Goal: Task Accomplishment & Management: Complete application form

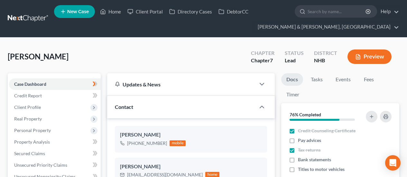
select select "10"
select select "4"
select select "0"
click at [116, 12] on link "Home" at bounding box center [110, 12] width 27 height 12
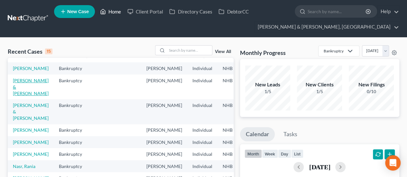
scroll to position [43, 0]
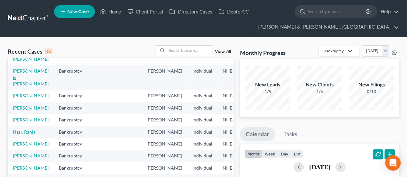
click at [24, 84] on link "[PERSON_NAME] & [PERSON_NAME]" at bounding box center [31, 77] width 36 height 18
select select "6"
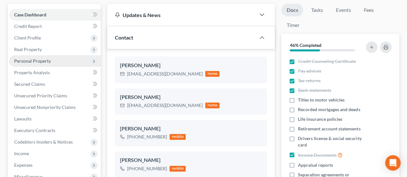
scroll to position [64, 0]
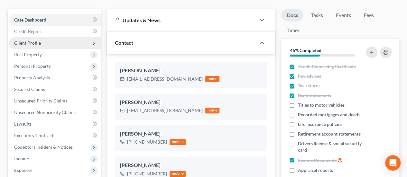
click at [59, 43] on span "Client Profile" at bounding box center [55, 43] width 92 height 12
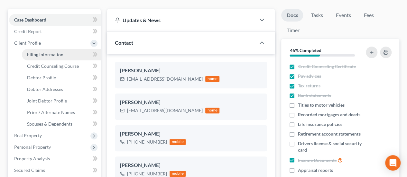
click at [52, 54] on span "Filing Information" at bounding box center [45, 54] width 36 height 5
select select "1"
select select "0"
select select "50"
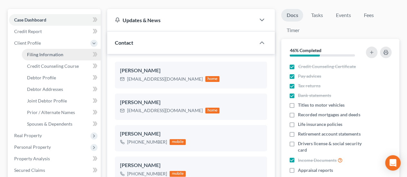
select select "0"
select select "32"
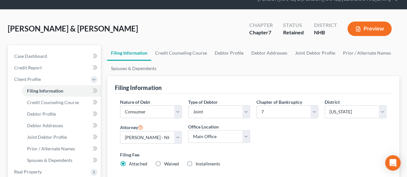
scroll to position [32, 0]
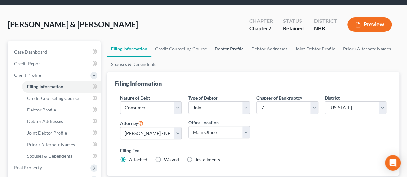
click at [227, 47] on link "Debtor Profile" at bounding box center [229, 48] width 37 height 15
select select "1"
select select "2"
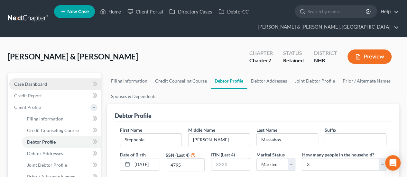
click at [63, 82] on link "Case Dashboard" at bounding box center [55, 84] width 92 height 12
select select "6"
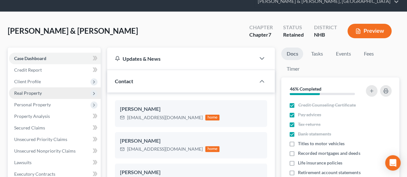
scroll to position [53, 0]
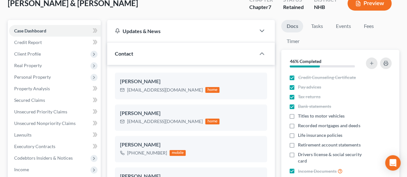
click at [115, 10] on div "[PERSON_NAME] & [PERSON_NAME] Upgraded Chapter Chapter 7 Status Retained Distri…" at bounding box center [203, 6] width 391 height 28
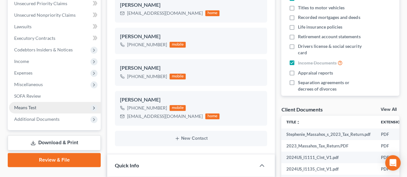
scroll to position [204, 0]
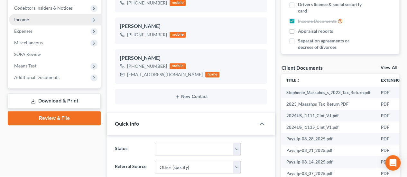
click at [59, 18] on span "Income" at bounding box center [55, 20] width 92 height 12
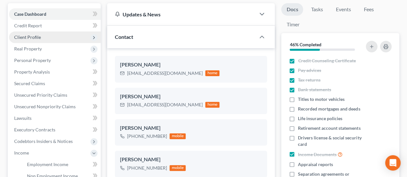
scroll to position [75, 0]
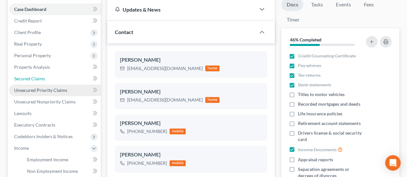
drag, startPoint x: 56, startPoint y: 76, endPoint x: 57, endPoint y: 87, distance: 11.0
click at [56, 76] on link "Secured Claims" at bounding box center [55, 79] width 92 height 12
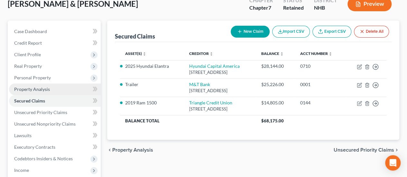
scroll to position [53, 0]
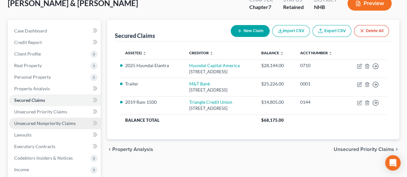
click at [68, 124] on span "Unsecured Nonpriority Claims" at bounding box center [44, 123] width 61 height 5
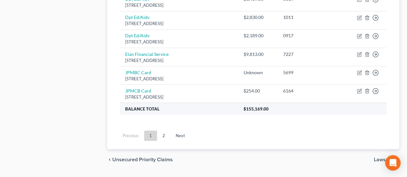
scroll to position [562, 0]
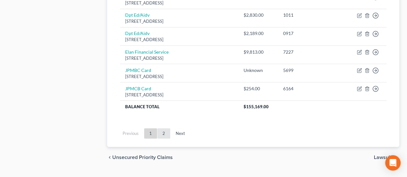
click at [165, 128] on link "2" at bounding box center [163, 133] width 13 height 10
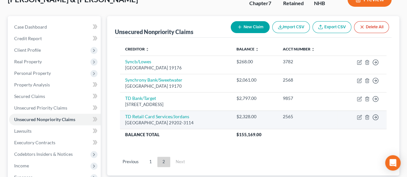
scroll to position [57, 0]
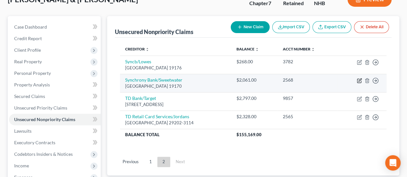
click at [359, 81] on icon "button" at bounding box center [359, 80] width 5 height 5
select select "39"
select select "2"
select select "1"
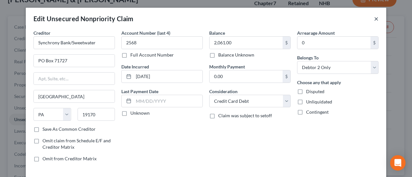
click at [374, 18] on button "×" at bounding box center [376, 19] width 5 height 8
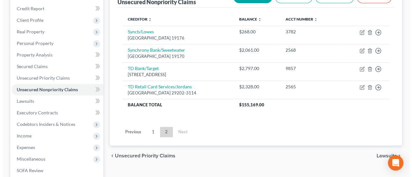
scroll to position [89, 0]
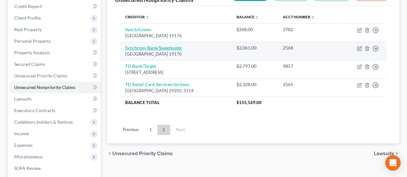
click at [168, 46] on link "Synchrony Bank/Sweetwater" at bounding box center [153, 47] width 57 height 5
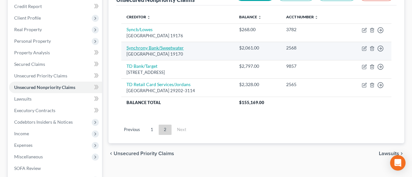
select select "39"
select select "2"
select select "1"
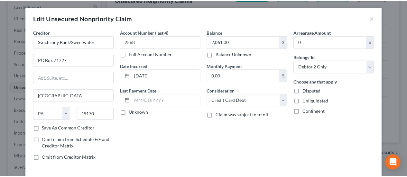
scroll to position [0, 0]
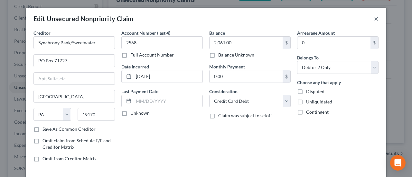
click at [374, 17] on button "×" at bounding box center [376, 19] width 5 height 8
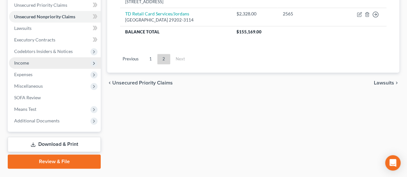
scroll to position [154, 0]
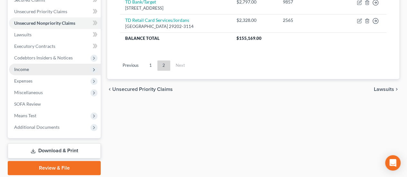
click at [56, 68] on span "Income" at bounding box center [55, 70] width 92 height 12
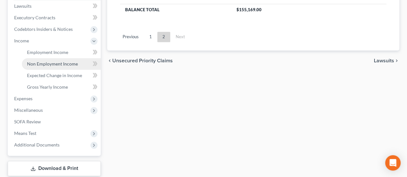
scroll to position [186, 0]
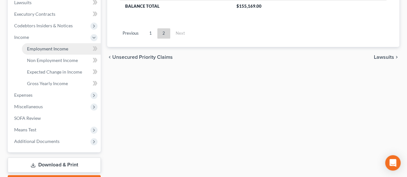
click at [73, 51] on link "Employment Income" at bounding box center [61, 49] width 79 height 12
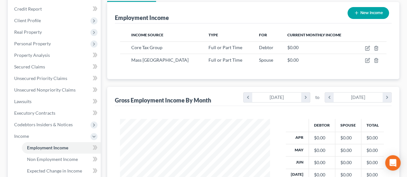
scroll to position [171, 0]
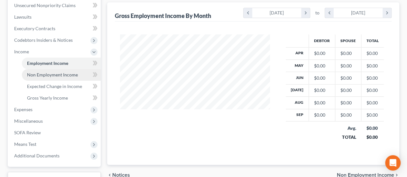
click at [64, 73] on span "Non Employment Income" at bounding box center [52, 74] width 51 height 5
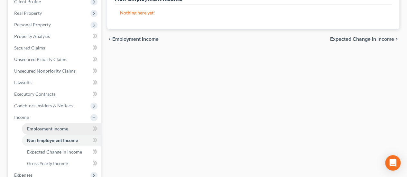
scroll to position [171, 0]
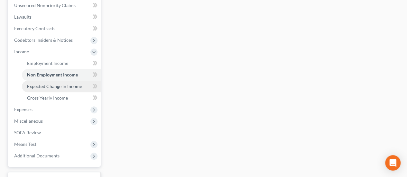
click at [64, 84] on span "Expected Change in Income" at bounding box center [54, 86] width 55 height 5
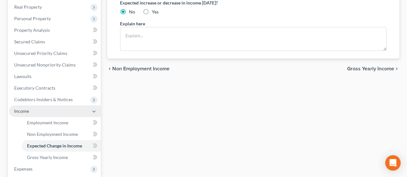
scroll to position [118, 0]
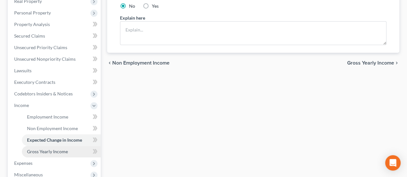
click at [54, 149] on span "Gross Yearly Income" at bounding box center [47, 151] width 41 height 5
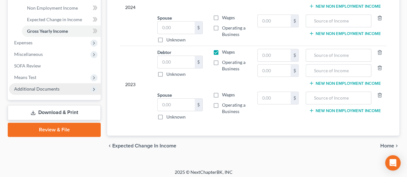
scroll to position [239, 0]
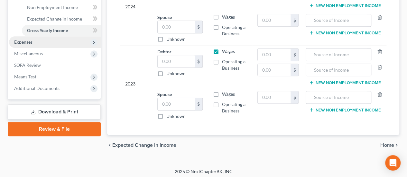
click at [43, 42] on span "Expenses" at bounding box center [55, 42] width 92 height 12
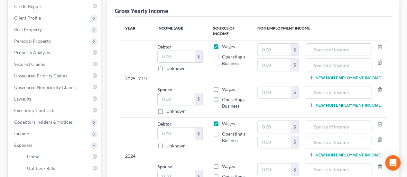
scroll to position [217, 0]
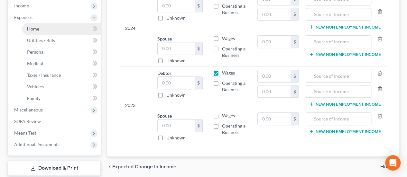
click at [42, 30] on link "Home" at bounding box center [61, 29] width 79 height 12
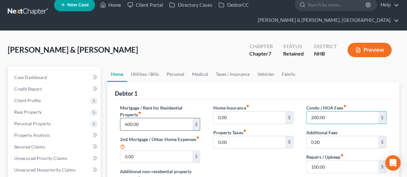
scroll to position [11, 0]
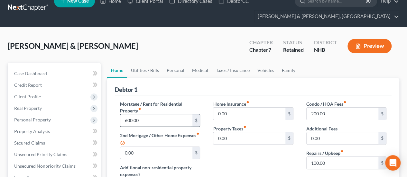
click at [158, 119] on input "600.00" at bounding box center [156, 120] width 72 height 12
type input "1,000"
click at [337, 115] on input "200.00" at bounding box center [342, 114] width 72 height 12
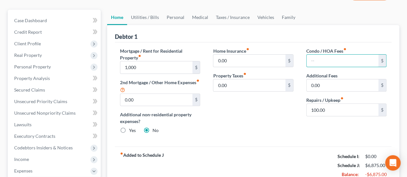
scroll to position [64, 0]
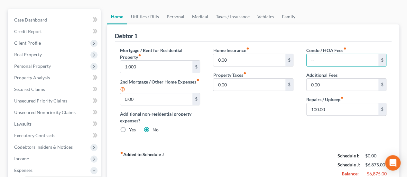
click at [224, 106] on div "Home Insurance fiber_manual_record 0.00 $ Property Taxes fiber_manual_record 0.…" at bounding box center [252, 93] width 93 height 92
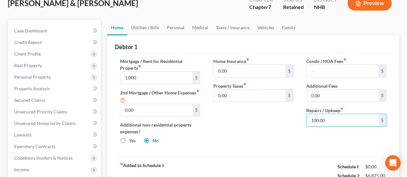
scroll to position [43, 0]
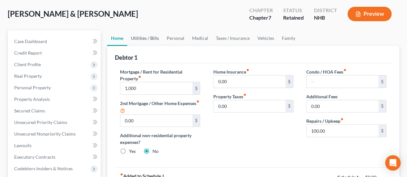
click at [147, 35] on link "Utilities / Bills" at bounding box center [145, 38] width 36 height 15
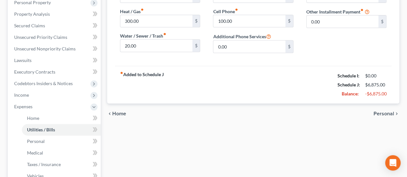
scroll to position [129, 0]
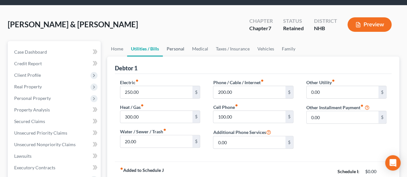
click at [177, 46] on link "Personal" at bounding box center [175, 48] width 25 height 15
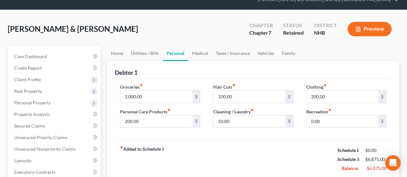
scroll to position [11, 0]
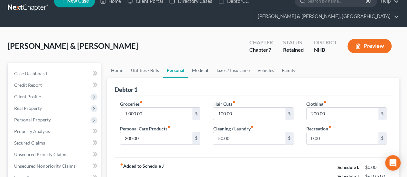
click at [200, 69] on link "Medical" at bounding box center [200, 70] width 24 height 15
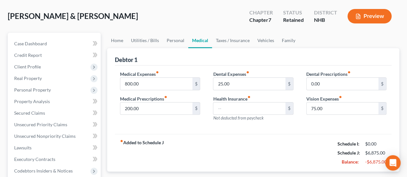
scroll to position [21, 0]
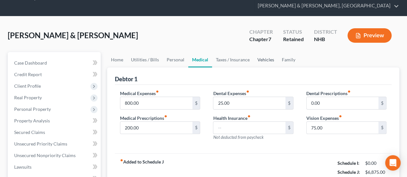
click at [266, 59] on link "Vehicles" at bounding box center [265, 59] width 24 height 15
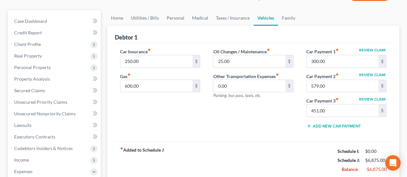
scroll to position [64, 0]
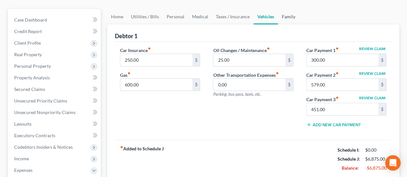
click at [289, 14] on link "Family" at bounding box center [288, 16] width 21 height 15
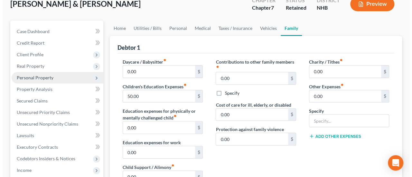
scroll to position [52, 0]
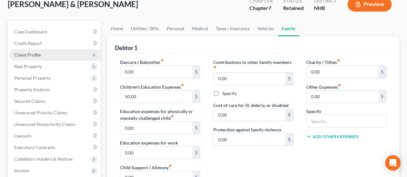
click at [34, 54] on span "Client Profile" at bounding box center [27, 54] width 27 height 5
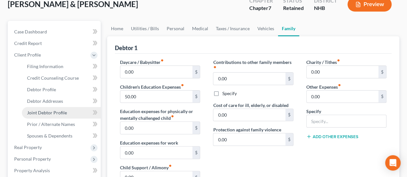
click at [59, 111] on span "Joint Debtor Profile" at bounding box center [47, 112] width 40 height 5
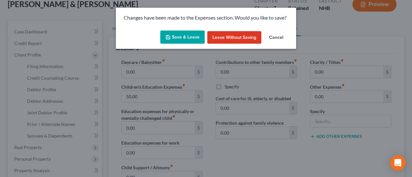
click at [182, 35] on button "Save & Leave" at bounding box center [182, 38] width 44 height 14
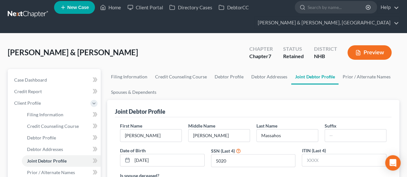
scroll to position [64, 0]
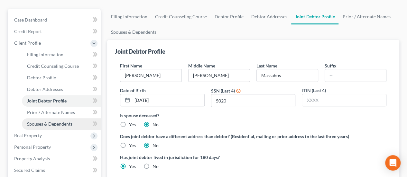
click at [68, 122] on span "Spouses & Dependents" at bounding box center [49, 123] width 45 height 5
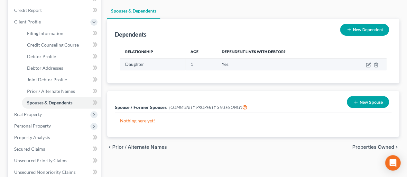
scroll to position [86, 0]
click at [367, 63] on icon "button" at bounding box center [368, 64] width 5 height 5
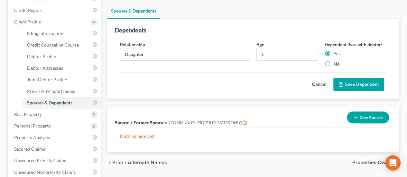
click at [170, 88] on div "Cancel Save Dependent" at bounding box center [253, 81] width 266 height 19
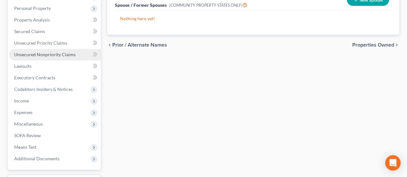
scroll to position [214, 0]
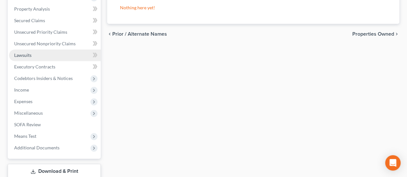
click at [63, 55] on link "Lawsuits" at bounding box center [55, 56] width 92 height 12
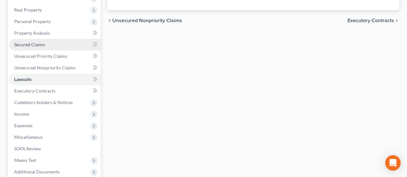
scroll to position [75, 0]
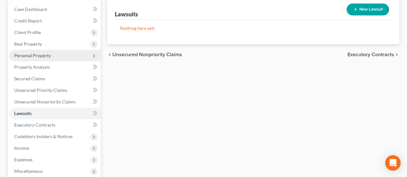
click at [66, 56] on span "Personal Property" at bounding box center [55, 56] width 92 height 12
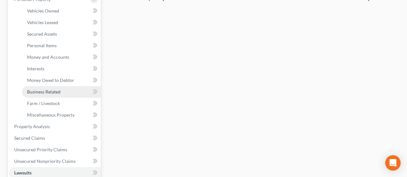
scroll to position [139, 0]
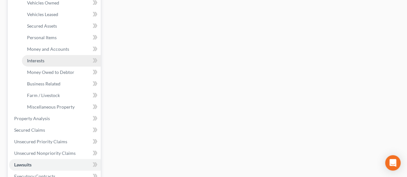
click at [44, 58] on span "Interests" at bounding box center [35, 60] width 17 height 5
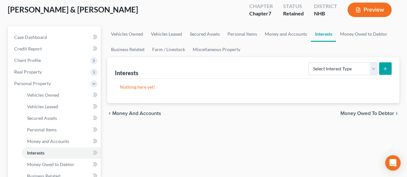
scroll to position [86, 0]
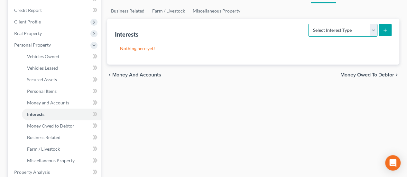
click at [337, 31] on select "Select Interest Type 401K Annuity Bond Education IRA Government Bond Government…" at bounding box center [342, 30] width 69 height 13
click at [220, 88] on div "Vehicles Owned Vehicles Leased Secured Assets Personal Items Money and Accounts…" at bounding box center [253, 173] width 298 height 371
click at [327, 29] on select "Select Interest Type 401K Annuity Bond Education IRA Government Bond Government…" at bounding box center [342, 30] width 69 height 13
select select "pension_plan"
click at [309, 24] on select "Select Interest Type 401K Annuity Bond Education IRA Government Bond Government…" at bounding box center [342, 30] width 69 height 13
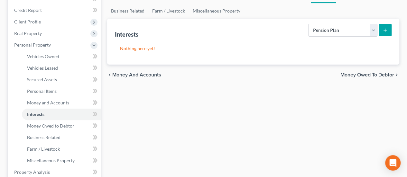
click at [385, 28] on icon "submit" at bounding box center [384, 30] width 5 height 5
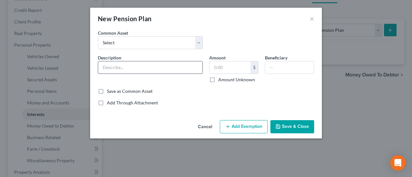
click at [167, 64] on input "text" at bounding box center [150, 67] width 104 height 12
type input "Fidelity"
click at [281, 65] on input "text" at bounding box center [289, 67] width 49 height 12
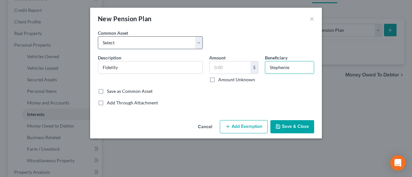
type input "Stephenie"
click at [196, 41] on select "Select State of [US_STATE] GENCORP Pension" at bounding box center [150, 42] width 105 height 13
click at [197, 42] on select "Select State of [US_STATE] GENCORP Pension" at bounding box center [150, 42] width 105 height 13
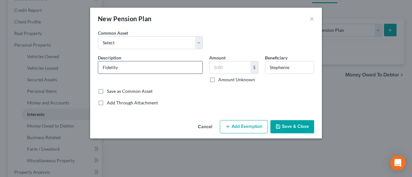
click at [169, 67] on input "Fidelity" at bounding box center [150, 67] width 104 height 12
type input "Fidelity / 403b"
click at [303, 127] on button "Save & Close" at bounding box center [292, 127] width 44 height 14
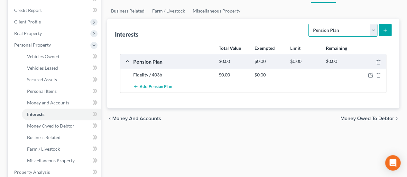
click at [372, 27] on select "Select Interest Type 401K Annuity Bond Education IRA Government Bond Government…" at bounding box center [342, 30] width 69 height 13
click at [309, 24] on select "Select Interest Type 401K Annuity Bond Education IRA Government Bond Government…" at bounding box center [342, 30] width 69 height 13
click at [384, 28] on icon "submit" at bounding box center [384, 30] width 5 height 5
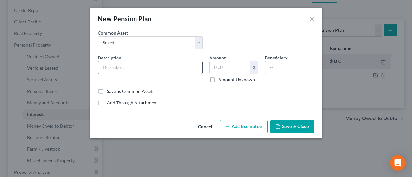
click at [152, 63] on input "text" at bounding box center [150, 67] width 104 height 12
type input "MGH"
click at [298, 124] on button "Save & Close" at bounding box center [292, 127] width 44 height 14
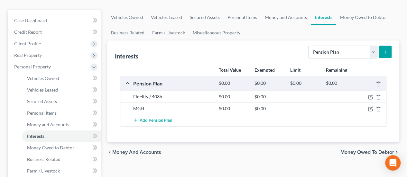
scroll to position [129, 0]
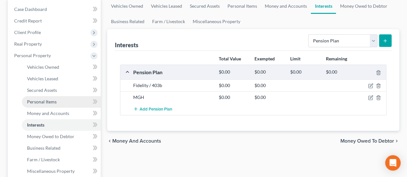
click at [56, 99] on span "Personal Items" at bounding box center [42, 101] width 30 height 5
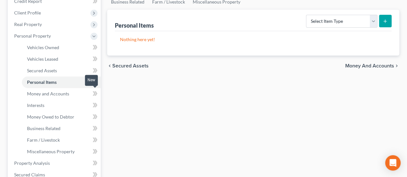
scroll to position [96, 0]
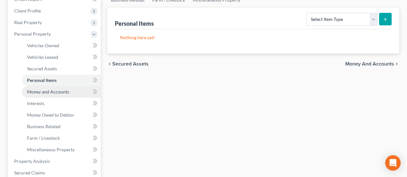
click at [64, 93] on span "Money and Accounts" at bounding box center [48, 91] width 42 height 5
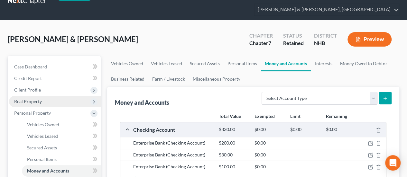
scroll to position [21, 0]
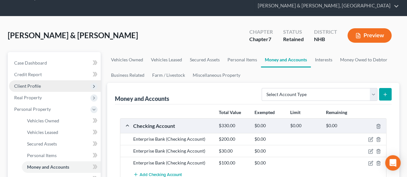
click at [55, 85] on span "Client Profile" at bounding box center [55, 86] width 92 height 12
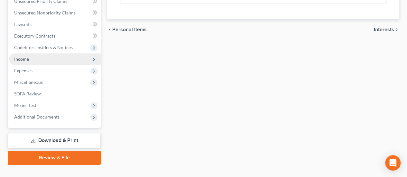
scroll to position [256, 0]
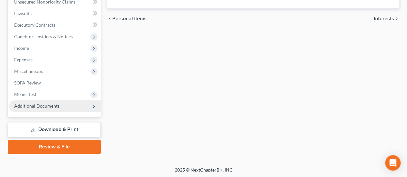
click at [56, 104] on span "Additional Documents" at bounding box center [36, 105] width 45 height 5
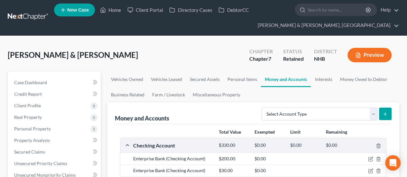
scroll to position [0, 0]
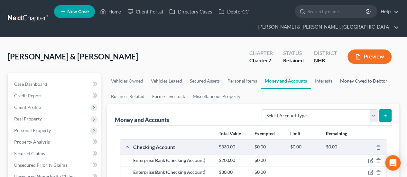
click at [354, 79] on link "Money Owed to Debtor" at bounding box center [363, 80] width 55 height 15
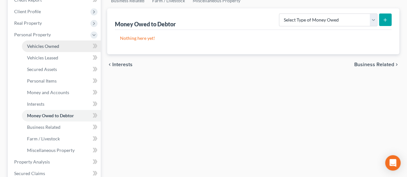
scroll to position [55, 0]
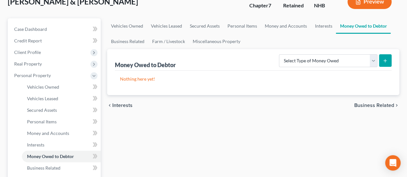
click at [206, 11] on div "[PERSON_NAME] & [PERSON_NAME] Upgraded Chapter Chapter 7 Status Retained Distri…" at bounding box center [203, 4] width 391 height 28
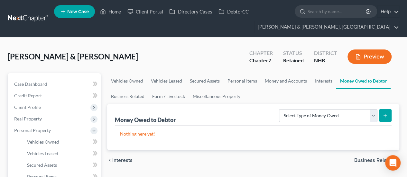
scroll to position [0, 0]
click at [239, 78] on link "Personal Items" at bounding box center [241, 80] width 37 height 15
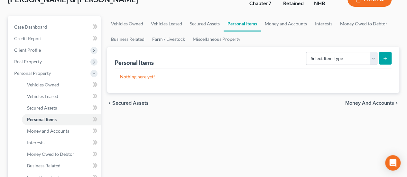
scroll to position [53, 0]
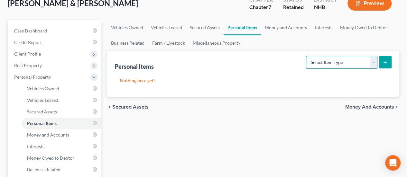
click at [375, 61] on select "Select Item Type Clothing Collectibles Of Value Electronics Firearms Household …" at bounding box center [341, 62] width 71 height 13
select select "sports_and_hobby_equipment"
click at [307, 56] on select "Select Item Type Clothing Collectibles Of Value Electronics Firearms Household …" at bounding box center [341, 62] width 71 height 13
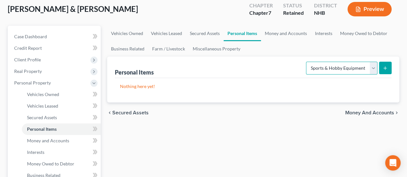
scroll to position [43, 0]
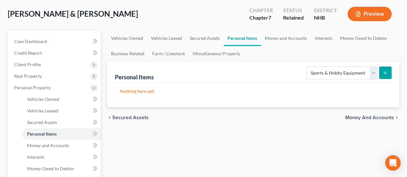
click at [385, 71] on line "submit" at bounding box center [385, 72] width 0 height 3
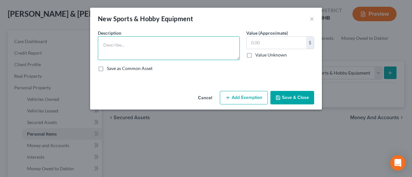
click at [152, 49] on textarea at bounding box center [169, 48] width 142 height 24
type textarea "N"
click at [189, 50] on textarea "Guitar -" at bounding box center [169, 48] width 142 height 24
type textarea "Guitar -"
click at [295, 96] on button "Save & Close" at bounding box center [292, 98] width 44 height 14
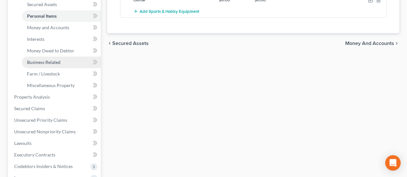
scroll to position [162, 0]
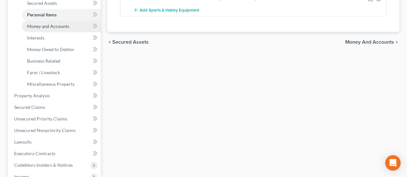
click at [39, 26] on span "Money and Accounts" at bounding box center [48, 25] width 42 height 5
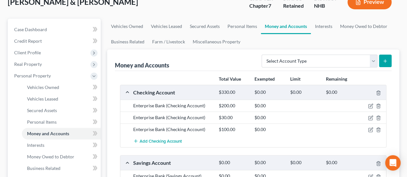
scroll to position [53, 0]
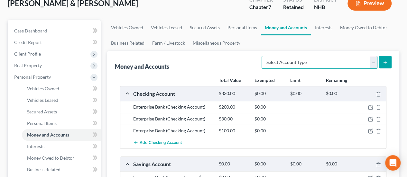
click at [373, 61] on select "Select Account Type Brokerage Cash on Hand Certificates of Deposit Checking Acc…" at bounding box center [319, 62] width 116 height 13
select select "cash_on_hand"
click at [263, 56] on select "Select Account Type Brokerage Cash on Hand Certificates of Deposit Checking Acc…" at bounding box center [319, 62] width 116 height 13
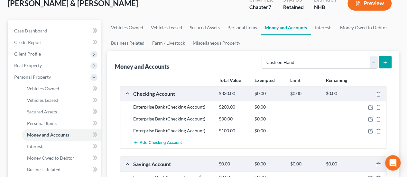
click at [386, 59] on button "submit" at bounding box center [385, 62] width 13 height 13
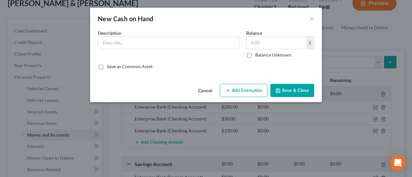
click at [302, 90] on button "Save & Close" at bounding box center [292, 91] width 44 height 14
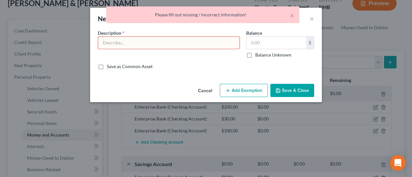
click at [171, 41] on input "text" at bounding box center [168, 43] width 141 height 12
type input "Cash on debtors' person collectively"
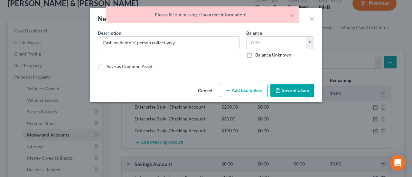
click at [285, 86] on button "Save & Close" at bounding box center [292, 91] width 44 height 14
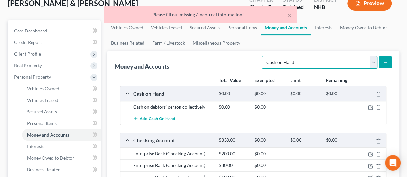
click at [375, 59] on select "Select Account Type Brokerage Cash on Hand Certificates of Deposit Checking Acc…" at bounding box center [319, 62] width 116 height 13
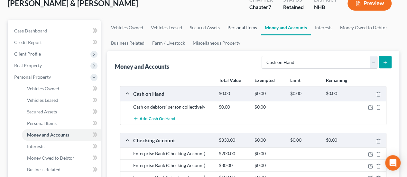
click at [244, 26] on link "Personal Items" at bounding box center [241, 27] width 37 height 15
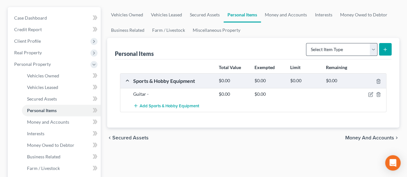
scroll to position [64, 0]
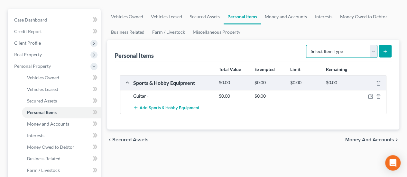
click at [371, 49] on select "Select Item Type Clothing Collectibles Of Value Electronics Firearms Household …" at bounding box center [341, 51] width 71 height 13
select select "electronics"
click at [307, 45] on select "Select Item Type Clothing Collectibles Of Value Electronics Firearms Household …" at bounding box center [341, 51] width 71 height 13
click at [385, 48] on button "submit" at bounding box center [385, 51] width 13 height 13
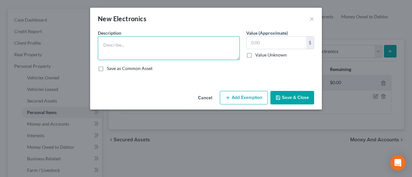
click at [167, 45] on textarea at bounding box center [169, 48] width 142 height 24
type textarea "Laptop computer year old"
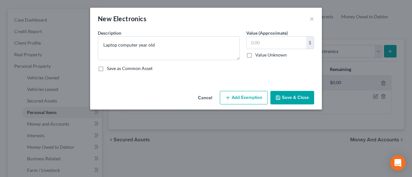
click at [287, 95] on button "Save & Close" at bounding box center [292, 98] width 44 height 14
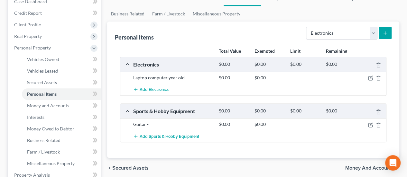
scroll to position [86, 0]
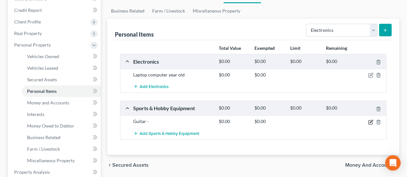
click at [370, 121] on icon "button" at bounding box center [370, 121] width 3 height 3
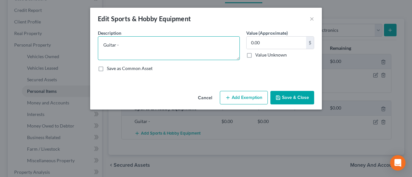
drag, startPoint x: 122, startPoint y: 44, endPoint x: 127, endPoint y: 45, distance: 5.9
click at [122, 44] on textarea "Guitar -" at bounding box center [169, 48] width 142 height 24
click at [144, 49] on textarea "Guitars" at bounding box center [169, 48] width 142 height 24
type textarea "Guitars"
click at [284, 96] on button "Save & Close" at bounding box center [292, 98] width 44 height 14
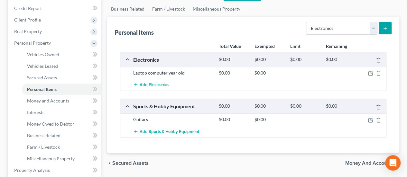
scroll to position [87, 0]
click at [371, 119] on icon "button" at bounding box center [370, 120] width 5 height 5
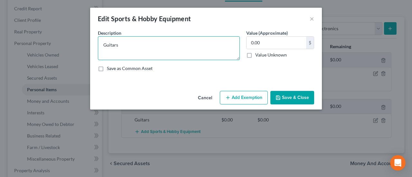
click at [127, 45] on textarea "Guitars" at bounding box center [169, 48] width 142 height 24
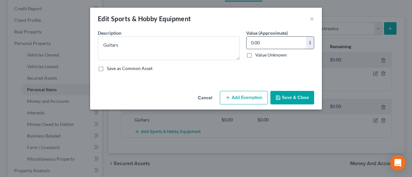
click at [283, 44] on input "0.00" at bounding box center [275, 43] width 59 height 12
type input "5,000"
click at [289, 97] on button "Save & Close" at bounding box center [292, 98] width 44 height 14
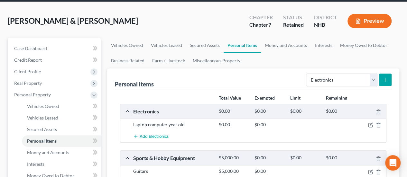
scroll to position [32, 0]
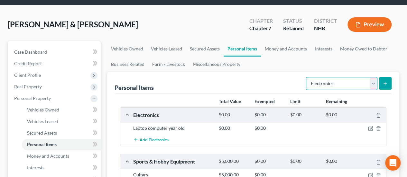
click at [372, 83] on select "Select Item Type Clothing Collectibles Of Value Electronics Firearms Household …" at bounding box center [341, 83] width 71 height 13
select select "jewelry"
click at [307, 77] on select "Select Item Type Clothing Collectibles Of Value Electronics Firearms Household …" at bounding box center [341, 83] width 71 height 13
click at [385, 81] on icon "submit" at bounding box center [384, 83] width 5 height 5
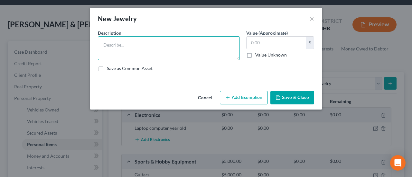
click at [196, 53] on textarea at bounding box center [169, 48] width 142 height 24
type textarea "Debtors wedding ring"
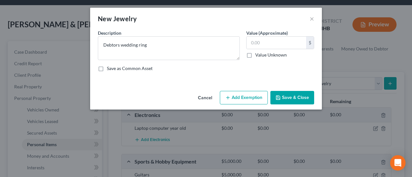
click at [293, 97] on button "Save & Close" at bounding box center [292, 98] width 44 height 14
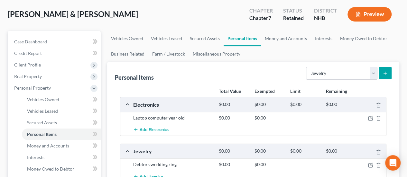
scroll to position [43, 0]
click at [350, 72] on select "Select Item Type Clothing Collectibles Of Value Electronics Firearms Household …" at bounding box center [341, 73] width 71 height 13
select select "firearms"
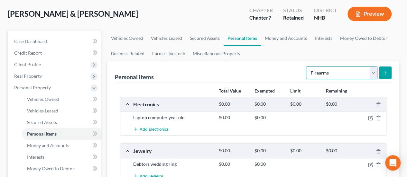
click at [307, 67] on select "Select Item Type Clothing Collectibles Of Value Electronics Firearms Household …" at bounding box center [341, 73] width 71 height 13
click at [386, 73] on line "submit" at bounding box center [385, 73] width 3 height 0
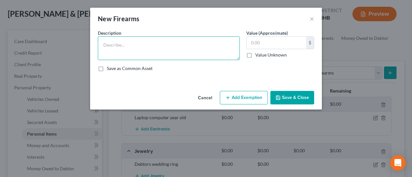
click at [149, 45] on textarea at bounding box center [169, 48] width 142 height 24
type textarea "1 pistol/handgun glock 43"
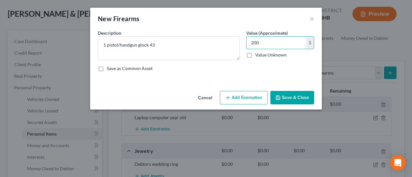
type input "200"
click at [295, 95] on button "Save & Close" at bounding box center [292, 98] width 44 height 14
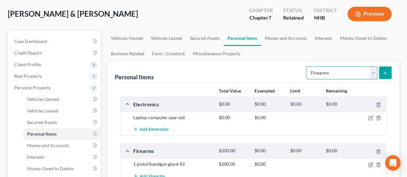
click at [372, 72] on select "Select Item Type Clothing Collectibles Of Value Electronics Firearms Household …" at bounding box center [341, 73] width 71 height 13
select select "sports_and_hobby_equipment"
click at [307, 67] on select "Select Item Type Clothing Collectibles Of Value Electronics Firearms Household …" at bounding box center [341, 73] width 71 height 13
click at [382, 68] on button "submit" at bounding box center [385, 73] width 13 height 13
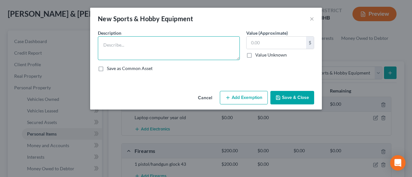
click at [158, 42] on textarea at bounding box center [169, 48] width 142 height 24
type textarea "Pelaton bike"
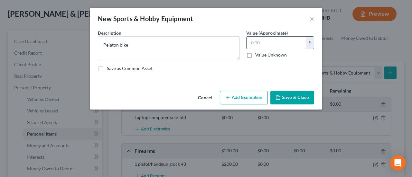
click at [263, 43] on input "text" at bounding box center [275, 43] width 59 height 12
type input "300"
click at [298, 96] on button "Save & Close" at bounding box center [292, 98] width 44 height 14
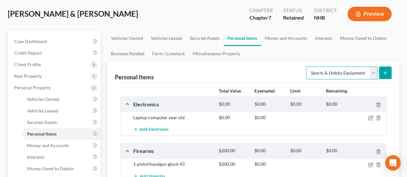
click at [376, 72] on select "Select Item Type Clothing Collectibles Of Value Electronics Firearms Household …" at bounding box center [341, 73] width 71 height 13
click at [307, 67] on select "Select Item Type Clothing Collectibles Of Value Electronics Firearms Household …" at bounding box center [341, 73] width 71 height 13
click at [375, 70] on select "Select Item Type Clothing Collectibles Of Value Electronics Firearms Household …" at bounding box center [341, 73] width 71 height 13
select select "household_goods"
click at [307, 67] on select "Select Item Type Clothing Collectibles Of Value Electronics Firearms Household …" at bounding box center [341, 73] width 71 height 13
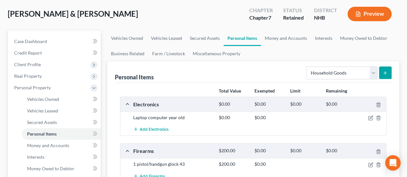
click at [385, 70] on icon "submit" at bounding box center [384, 72] width 5 height 5
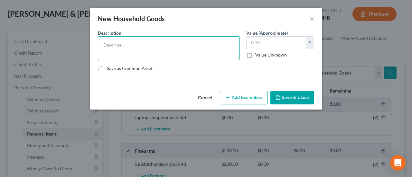
click at [126, 44] on textarea at bounding box center [169, 48] width 142 height 24
type textarea "Dishwasher/stove misc appliances"
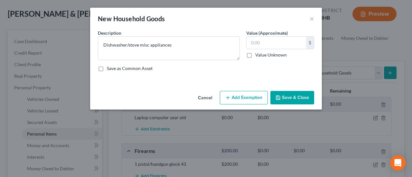
click at [302, 95] on button "Save & Close" at bounding box center [292, 98] width 44 height 14
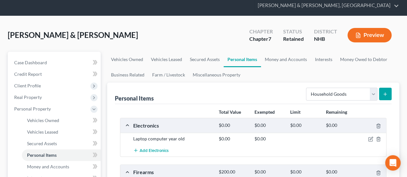
scroll to position [21, 0]
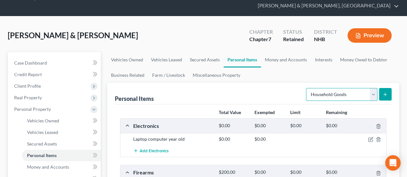
click at [373, 92] on select "Select Item Type Clothing Collectibles Of Value Electronics Firearms Household …" at bounding box center [341, 94] width 71 height 13
click at [255, 90] on div "Personal Items Select Item Type Clothing Collectibles Of Value Electronics Fire…" at bounding box center [253, 94] width 277 height 22
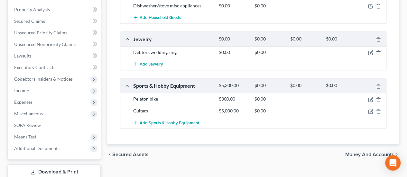
scroll to position [291, 0]
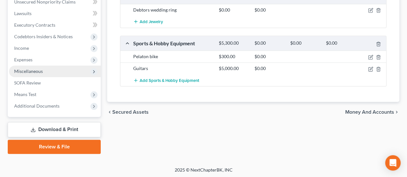
click at [37, 68] on span "Miscellaneous" at bounding box center [28, 70] width 29 height 5
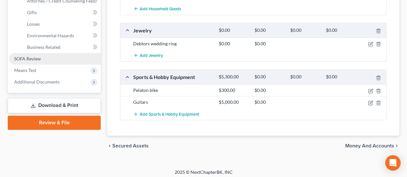
scroll to position [258, 0]
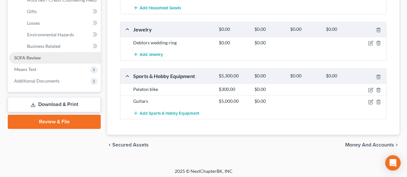
click at [35, 58] on span "SOFA Review" at bounding box center [27, 57] width 27 height 5
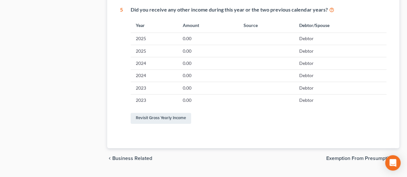
scroll to position [369, 0]
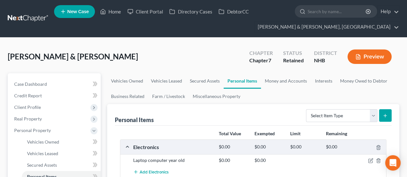
click at [205, 58] on div "[PERSON_NAME] & [PERSON_NAME] Upgraded Chapter Chapter 7 Status Retained Distri…" at bounding box center [203, 59] width 391 height 28
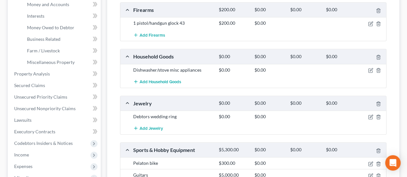
scroll to position [291, 0]
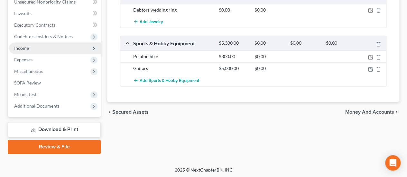
click at [59, 47] on span "Income" at bounding box center [55, 48] width 92 height 12
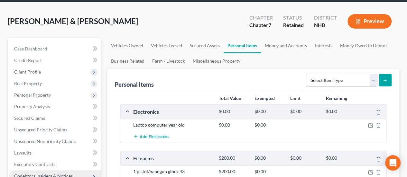
scroll to position [25, 0]
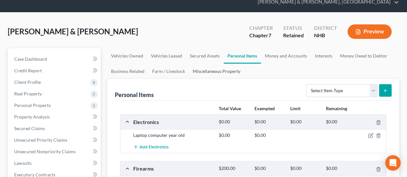
click at [224, 68] on link "Miscellaneous Property" at bounding box center [216, 71] width 55 height 15
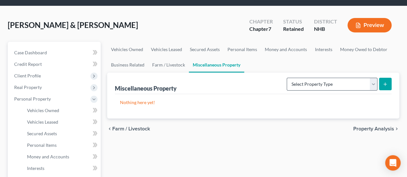
scroll to position [32, 0]
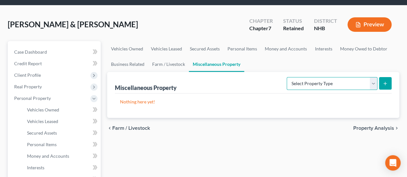
click at [330, 83] on select "Select Property Type Assigned for Creditor Benefit [DATE] Holding for Another N…" at bounding box center [332, 83] width 91 height 13
click at [330, 59] on ul "Vehicles Owned Vehicles Leased Secured Assets Personal Items Money and Accounts…" at bounding box center [253, 56] width 292 height 31
click at [349, 47] on link "Money Owed to Debtor" at bounding box center [363, 48] width 55 height 15
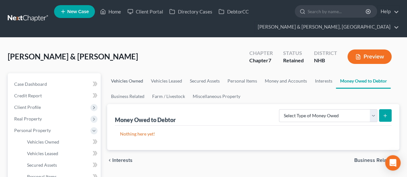
click at [132, 79] on link "Vehicles Owned" at bounding box center [127, 80] width 40 height 15
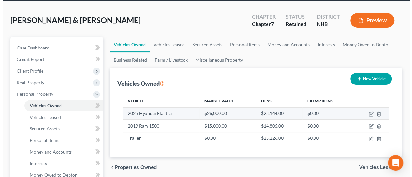
scroll to position [107, 0]
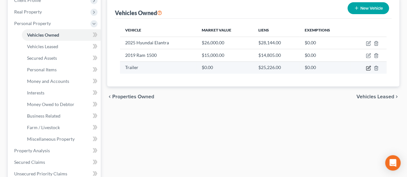
click at [367, 66] on icon "button" at bounding box center [368, 68] width 5 height 5
select select "2"
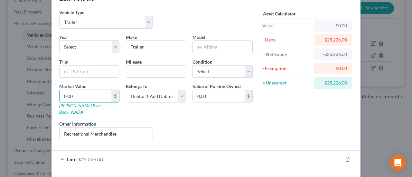
scroll to position [21, 0]
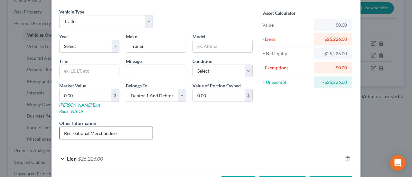
click at [117, 127] on input "Recreational Merchandise" at bounding box center [105, 133] width 93 height 12
click at [160, 110] on div "Year Select 2026 2025 2024 2023 2022 2021 2020 2019 2018 2017 2016 2015 2014 20…" at bounding box center [156, 89] width 200 height 112
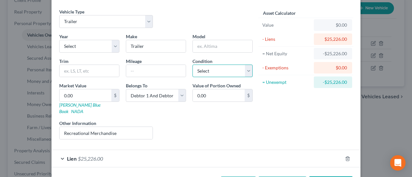
click at [245, 65] on select "Select Excellent Very Good Good Fair Poor" at bounding box center [222, 71] width 60 height 13
select select "2"
click at [192, 65] on select "Select Excellent Very Good Good Fair Poor" at bounding box center [222, 71] width 60 height 13
click at [76, 96] on input "0.00" at bounding box center [85, 95] width 52 height 12
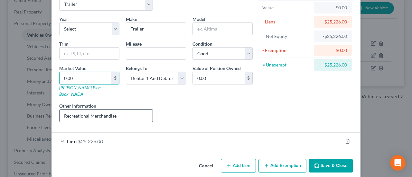
scroll to position [39, 0]
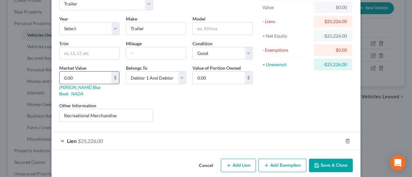
type input "1"
type input "1.00"
type input "10"
type input "10.00"
type input "100"
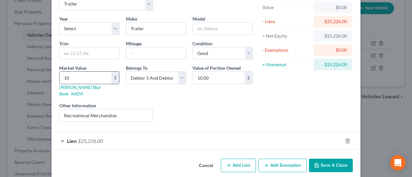
type input "100.00"
type input "1000"
type input "1,000.00"
type input "1,0000"
type input "10,000.00"
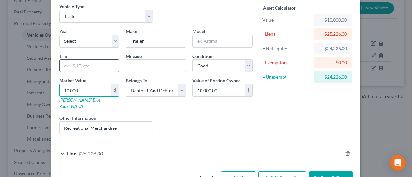
scroll to position [0, 0]
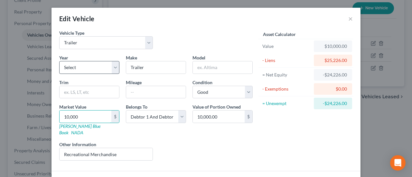
type input "10,000"
drag, startPoint x: 113, startPoint y: 65, endPoint x: 109, endPoint y: 68, distance: 4.3
click at [113, 65] on select "Select 2026 2025 2024 2023 2022 2021 2020 2019 2018 2017 2016 2015 2014 2013 20…" at bounding box center [89, 67] width 60 height 13
click at [59, 61] on select "Select 2026 2025 2024 2023 2022 2021 2020 2019 2018 2017 2016 2015 2014 2013 20…" at bounding box center [89, 67] width 60 height 13
click at [213, 69] on input "text" at bounding box center [222, 67] width 59 height 12
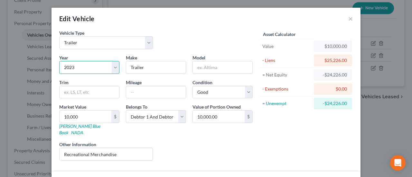
click at [112, 65] on select "Select 2026 2025 2024 2023 2022 2021 2020 2019 2018 2017 2016 2015 2014 2013 20…" at bounding box center [89, 67] width 60 height 13
select select "2"
click at [59, 61] on select "Select 2026 2025 2024 2023 2022 2021 2020 2019 2018 2017 2016 2015 2014 2013 20…" at bounding box center [89, 67] width 60 height 13
click at [85, 91] on input "text" at bounding box center [88, 92] width 59 height 12
click at [215, 63] on input "text" at bounding box center [222, 67] width 59 height 12
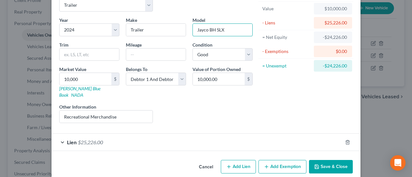
scroll to position [39, 0]
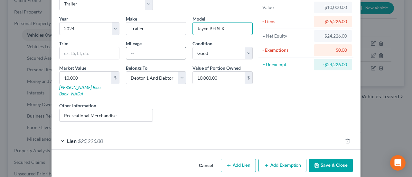
type input "Jayco BH SLX"
click at [150, 50] on input "text" at bounding box center [155, 53] width 59 height 12
click at [133, 92] on div "Year Select 2026 2025 2024 2023 2022 2021 2020 2019 2018 2017 2016 2015 2014 20…" at bounding box center [156, 71] width 200 height 112
click at [329, 159] on button "Save & Close" at bounding box center [331, 166] width 44 height 14
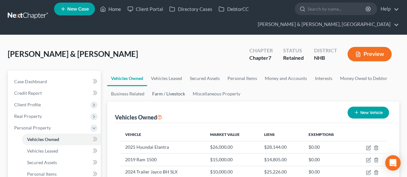
scroll to position [0, 0]
